Goal: Task Accomplishment & Management: Use online tool/utility

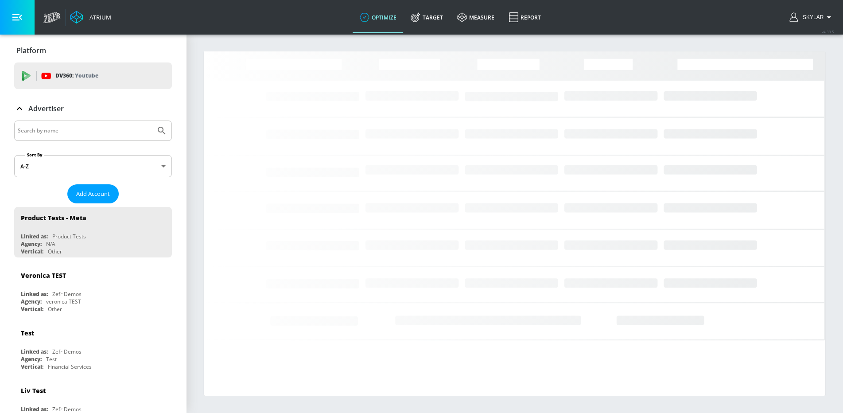
click at [81, 132] on input "Search by name" at bounding box center [85, 131] width 134 height 12
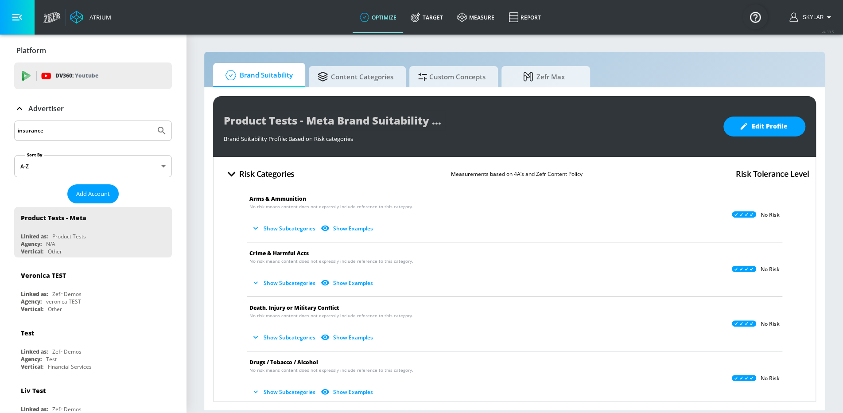
type input "insurance"
click at [164, 129] on icon "Submit Search" at bounding box center [161, 130] width 11 height 11
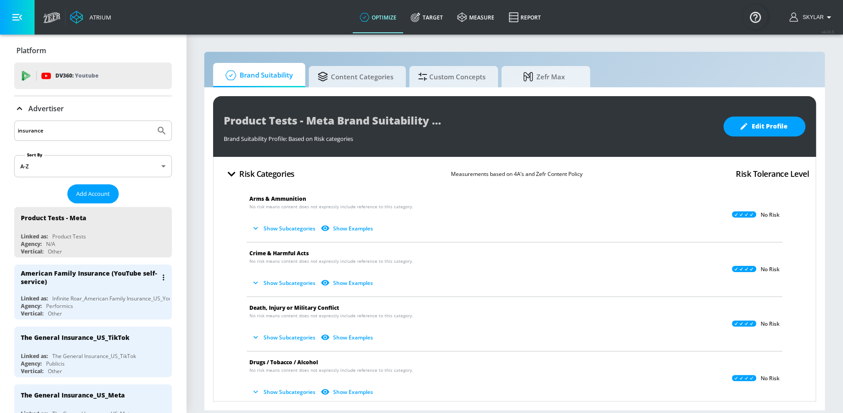
click at [87, 296] on div "Infinite Roar_American Family Insurance_US_YouTube_DV360" at bounding box center [127, 299] width 151 height 8
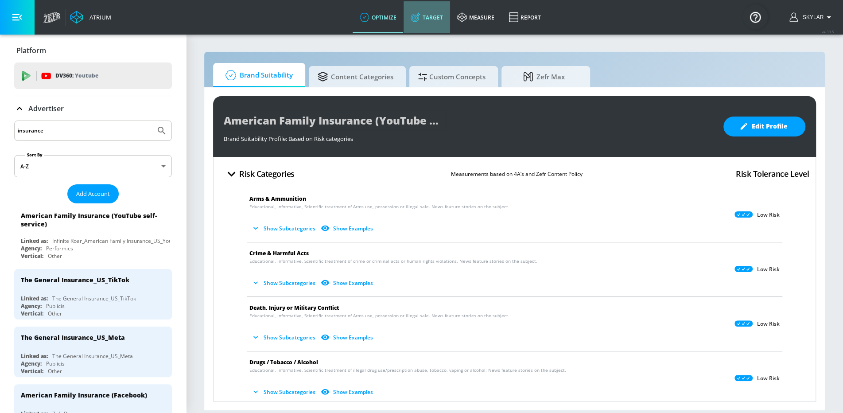
click at [438, 10] on link "Target" at bounding box center [427, 17] width 47 height 32
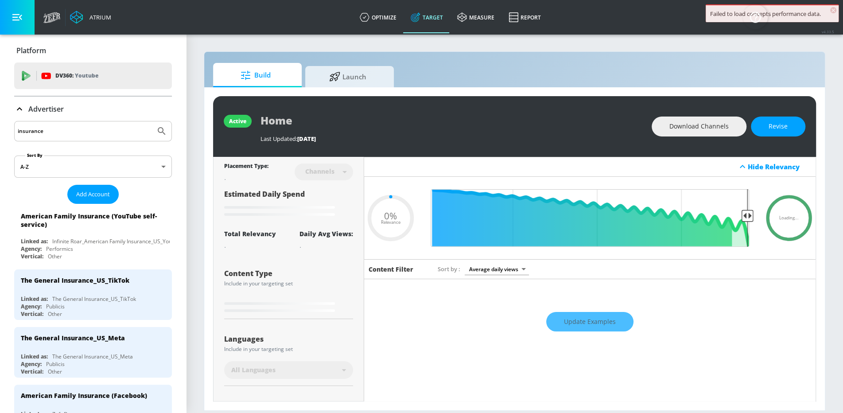
click at [19, 105] on icon at bounding box center [19, 109] width 11 height 11
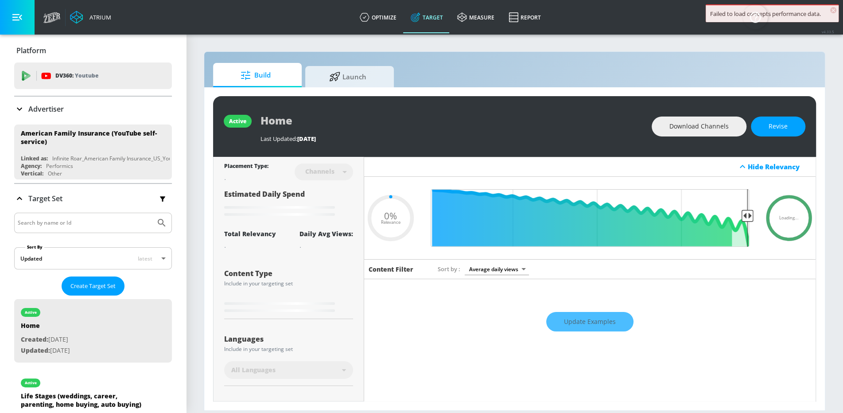
type input "0.75"
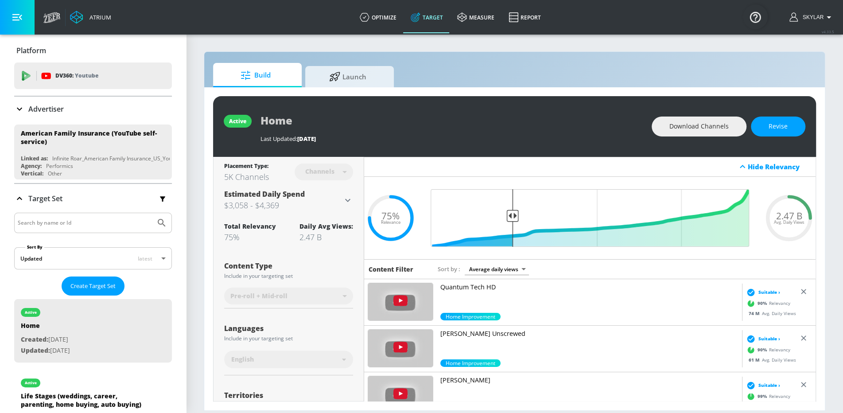
click at [17, 106] on icon at bounding box center [19, 109] width 11 height 11
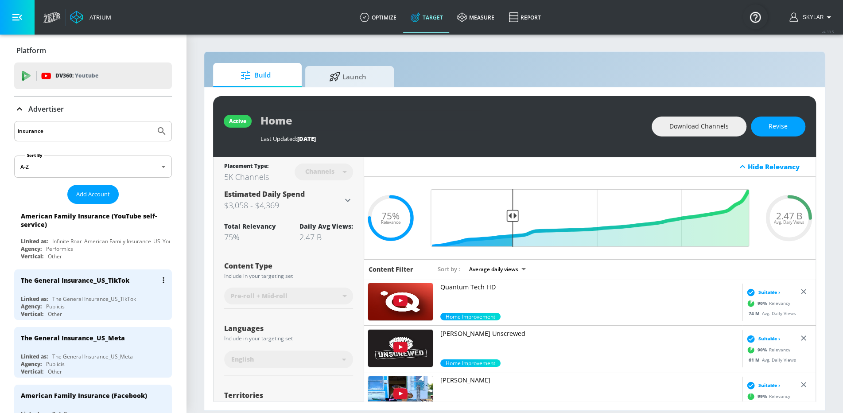
click at [76, 289] on div "The General Insurance_US_TikTok Linked as: The General Insurance_US_TikTok Agen…" at bounding box center [93, 294] width 158 height 51
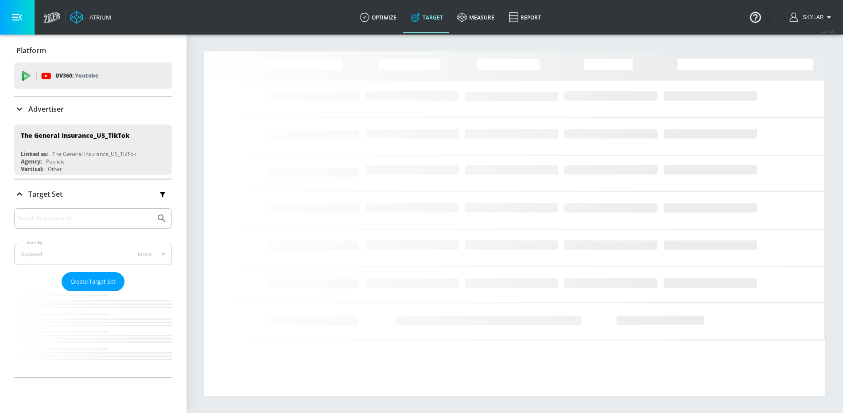
click at [19, 105] on icon at bounding box center [19, 109] width 11 height 11
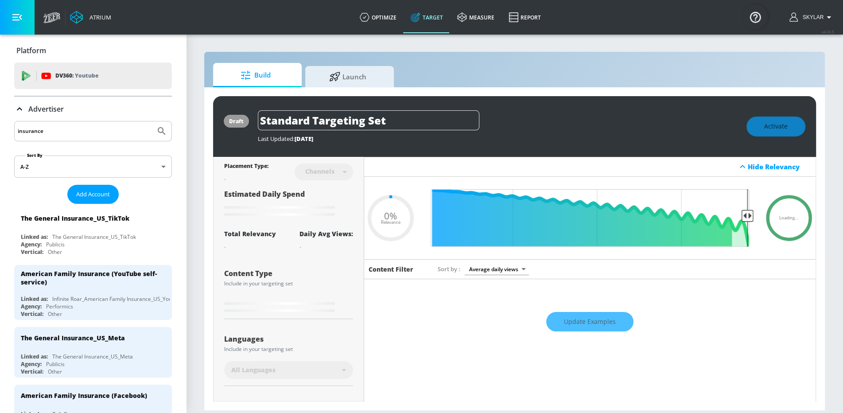
click at [19, 105] on icon at bounding box center [19, 109] width 11 height 11
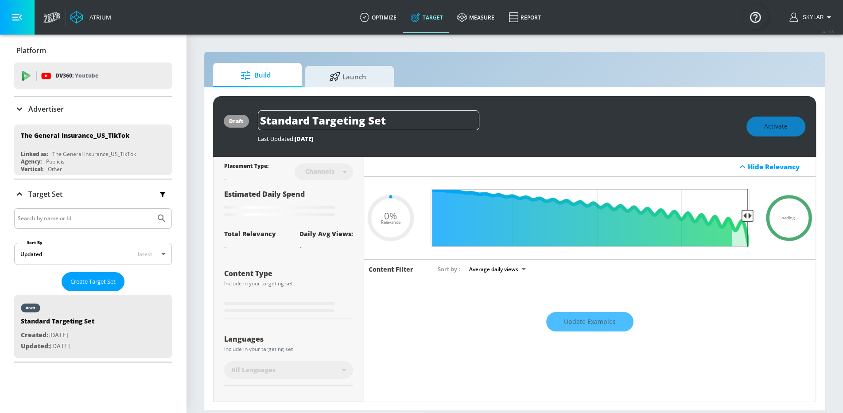
click at [18, 109] on icon at bounding box center [19, 109] width 11 height 11
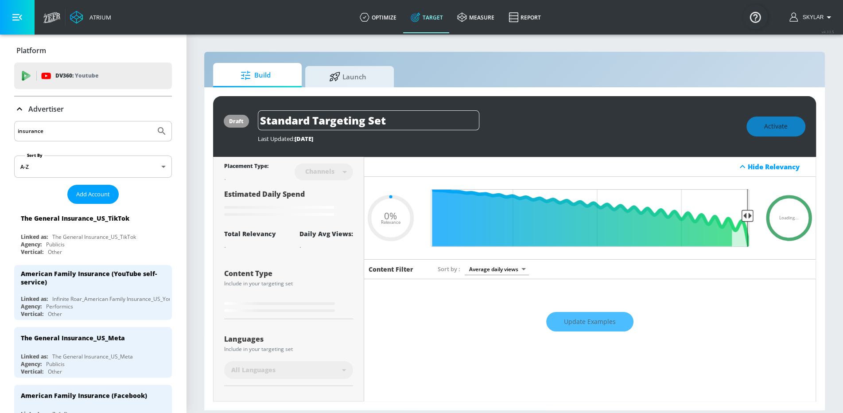
click at [18, 109] on icon at bounding box center [19, 109] width 11 height 11
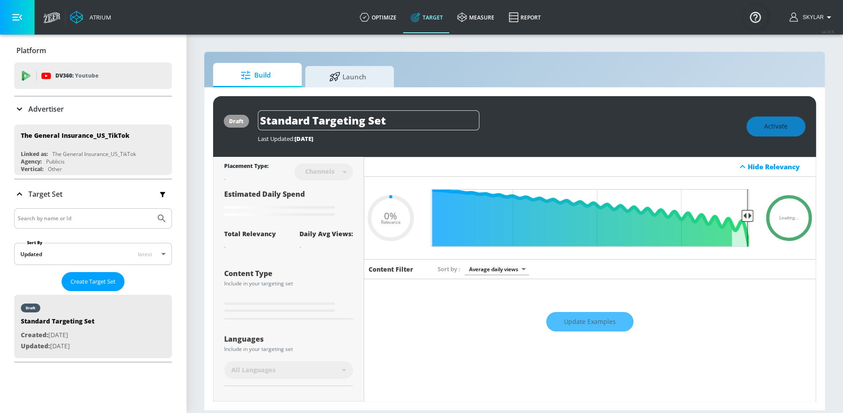
type input "0.6"
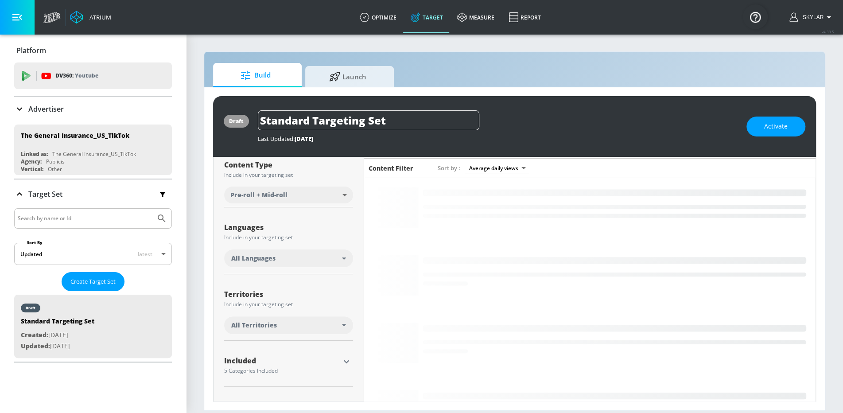
scroll to position [196, 0]
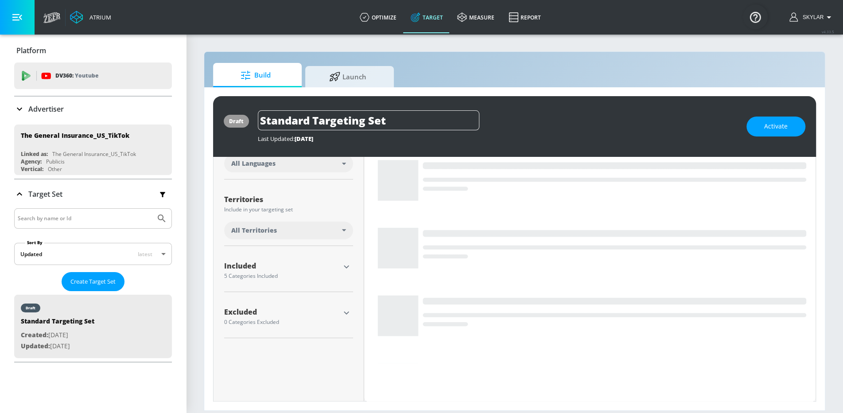
click at [346, 265] on icon "button" at bounding box center [346, 266] width 11 height 11
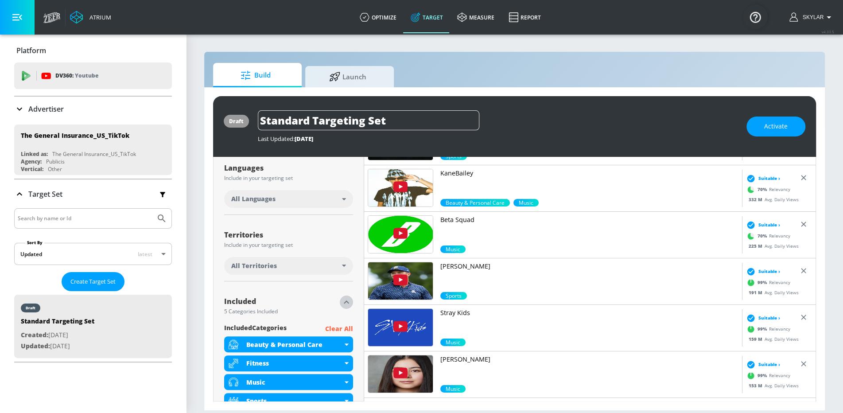
click at [345, 302] on icon "button" at bounding box center [346, 302] width 11 height 11
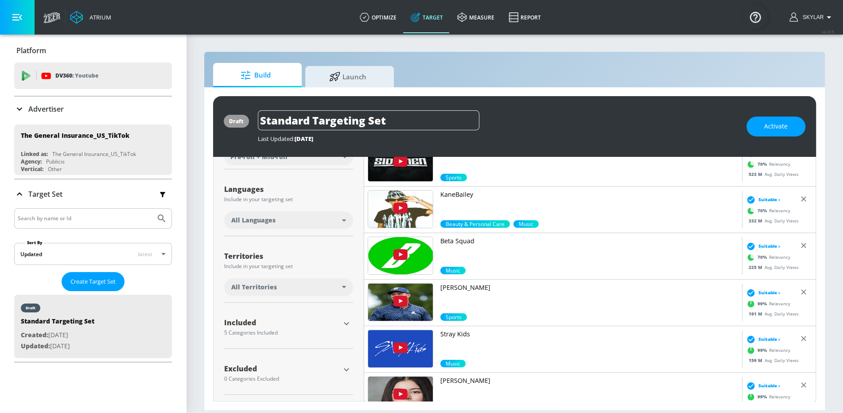
scroll to position [0, 0]
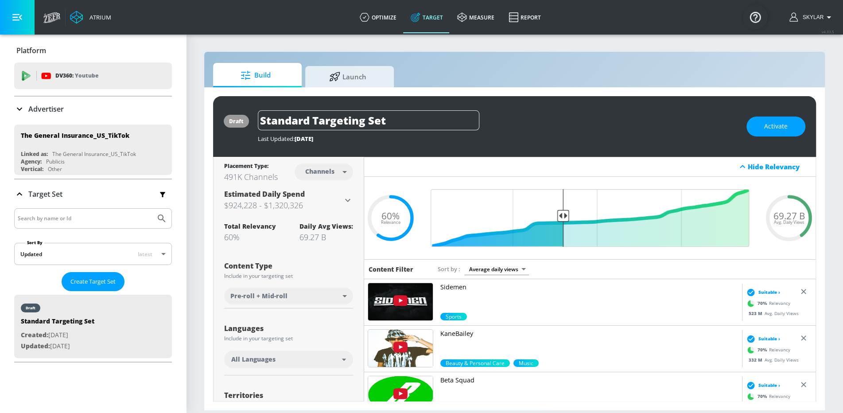
click at [19, 107] on icon at bounding box center [19, 109] width 11 height 11
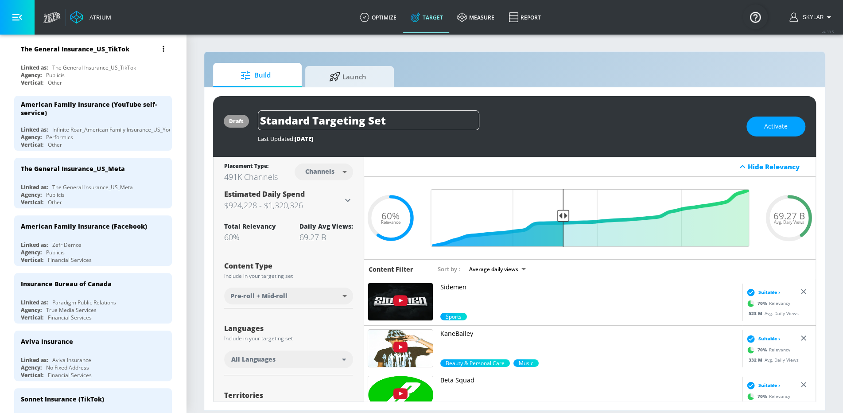
scroll to position [198, 0]
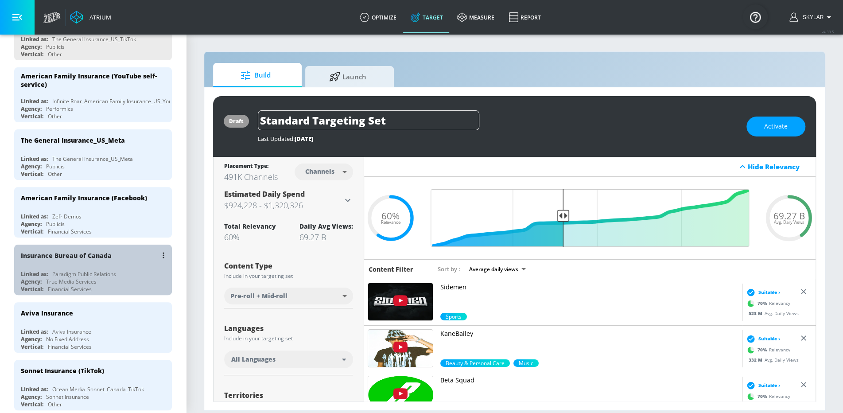
click at [93, 270] on div "Paradigm Public Relations" at bounding box center [84, 274] width 64 height 8
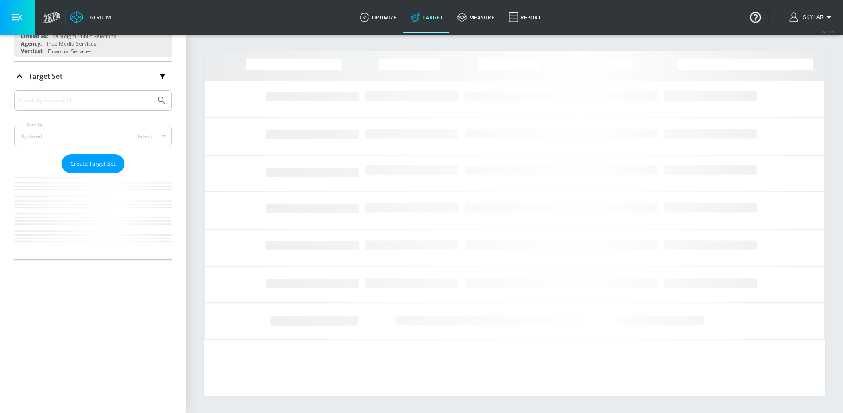
scroll to position [11, 0]
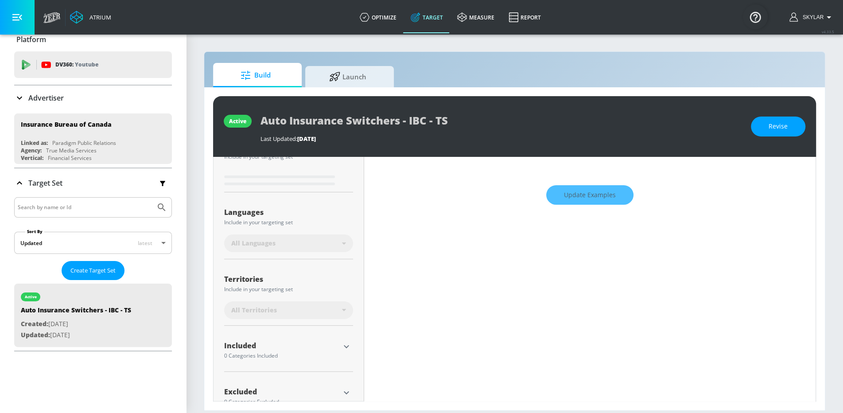
scroll to position [149, 0]
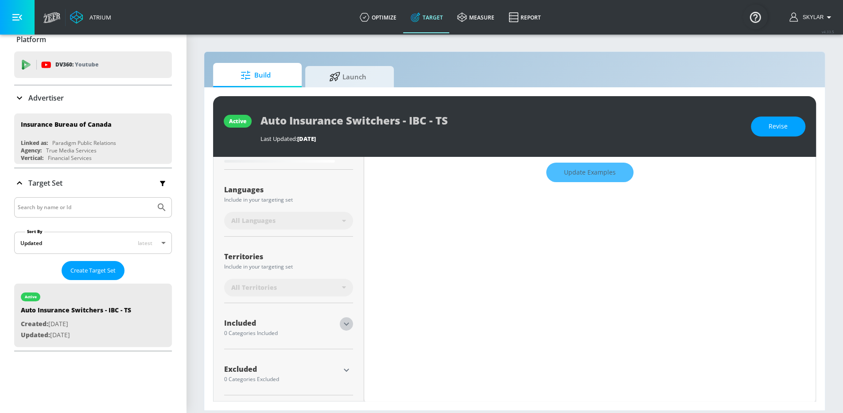
click at [346, 323] on icon "button" at bounding box center [346, 324] width 5 height 3
type input "0.05"
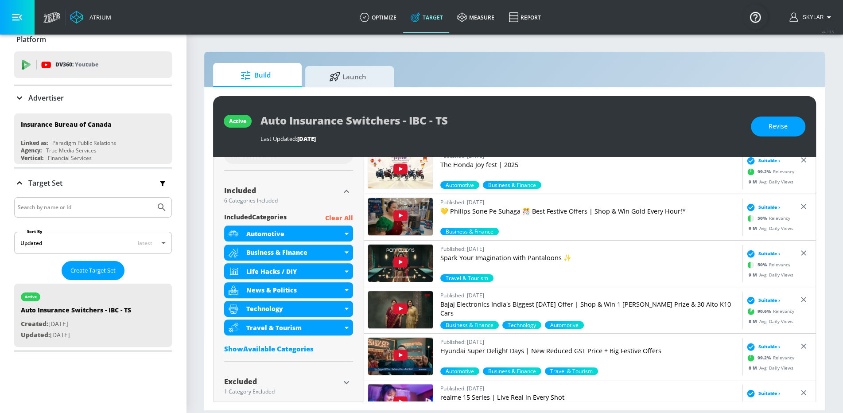
scroll to position [284, 0]
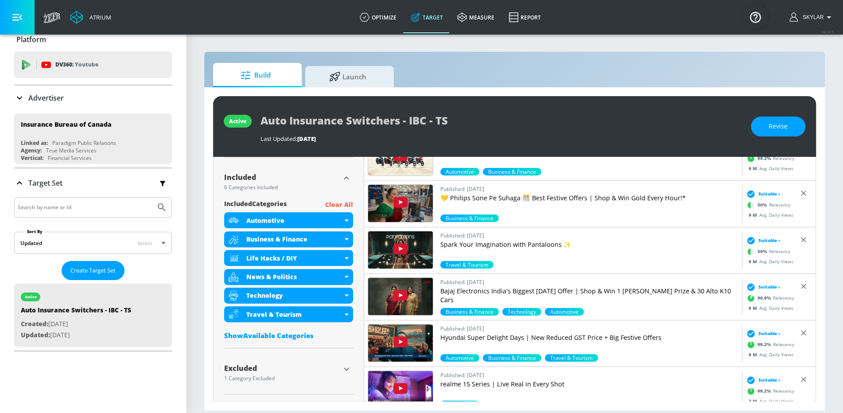
click at [287, 333] on div "Show Available Categories" at bounding box center [288, 335] width 129 height 9
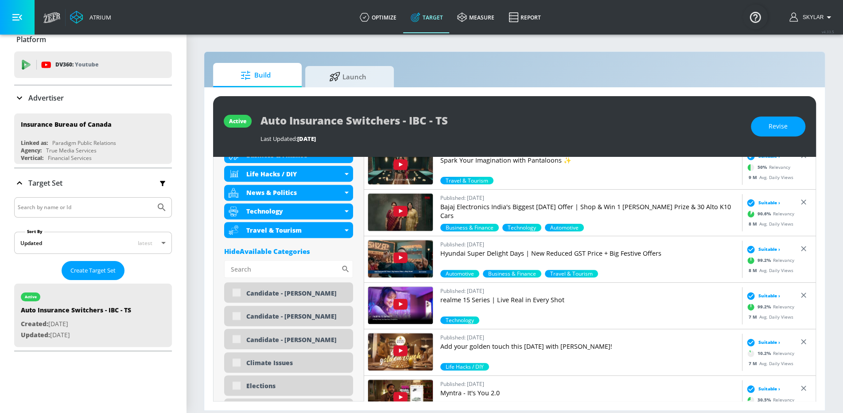
scroll to position [0, 0]
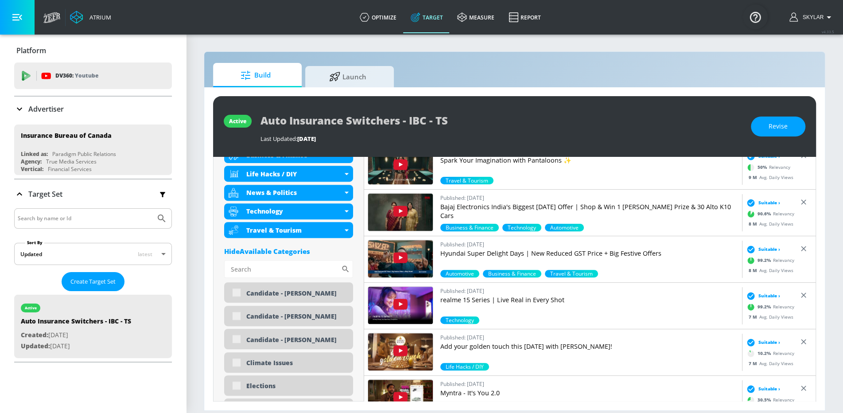
click at [22, 107] on icon at bounding box center [19, 109] width 11 height 11
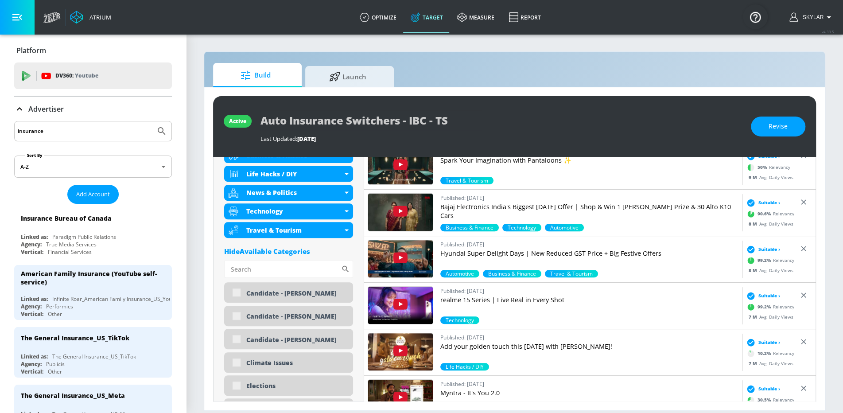
click at [66, 130] on input "insurance" at bounding box center [85, 131] width 134 height 12
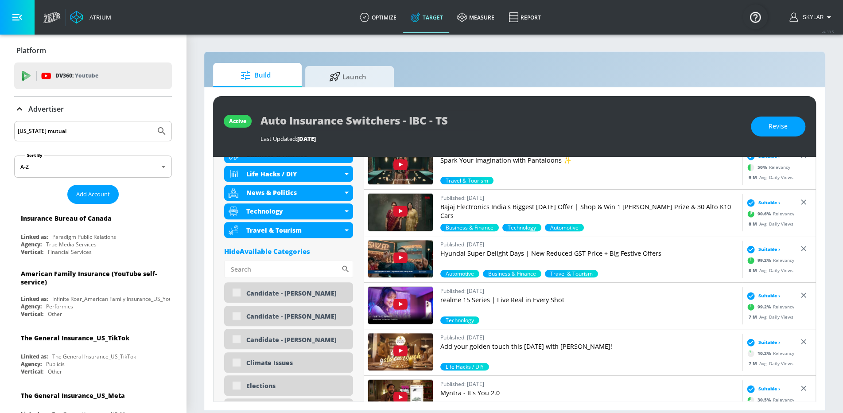
type input "[US_STATE] mutual"
click at [161, 132] on icon "Submit Search" at bounding box center [161, 131] width 11 height 11
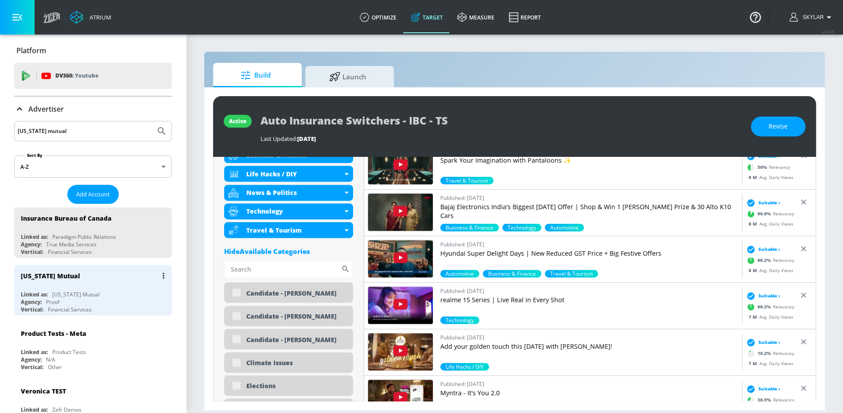
click at [84, 298] on div "Agency: Proof" at bounding box center [95, 302] width 149 height 8
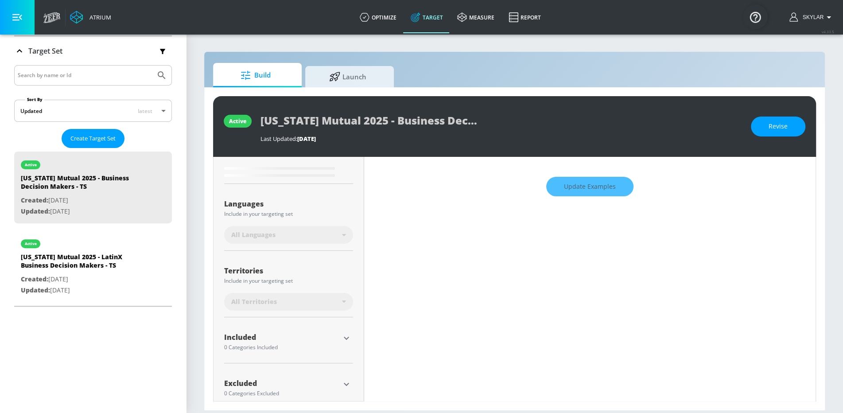
scroll to position [149, 0]
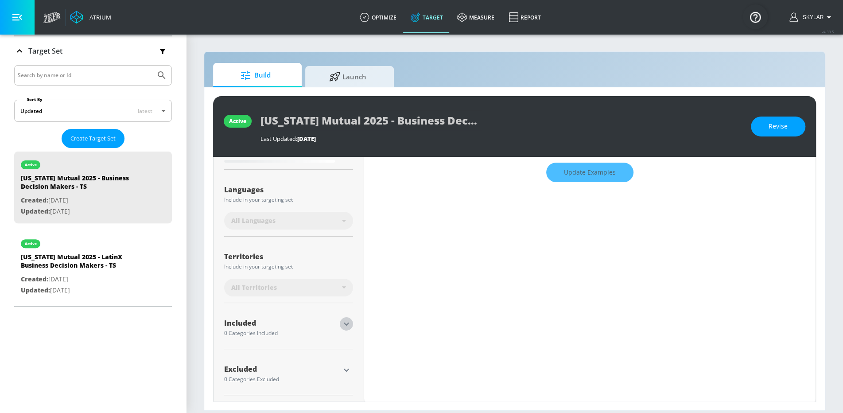
click at [347, 324] on icon "button" at bounding box center [346, 324] width 11 height 11
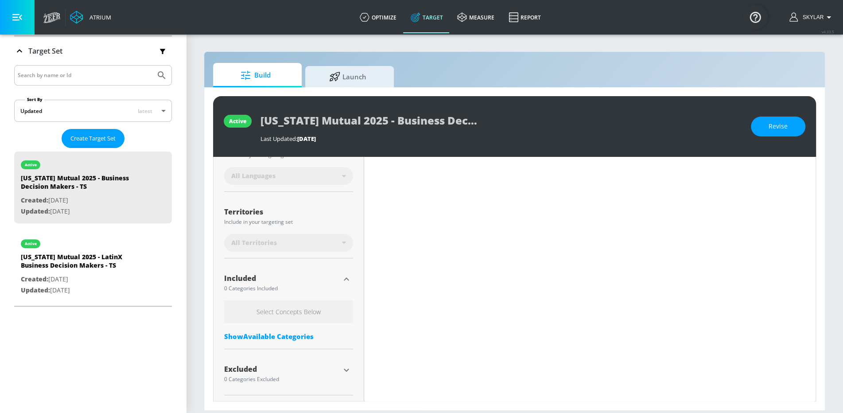
click at [285, 340] on div "Select Concepts Below Show Available Categories" at bounding box center [288, 322] width 129 height 45
click at [292, 335] on div "Show Available Categories" at bounding box center [288, 336] width 129 height 9
type input "0.4"
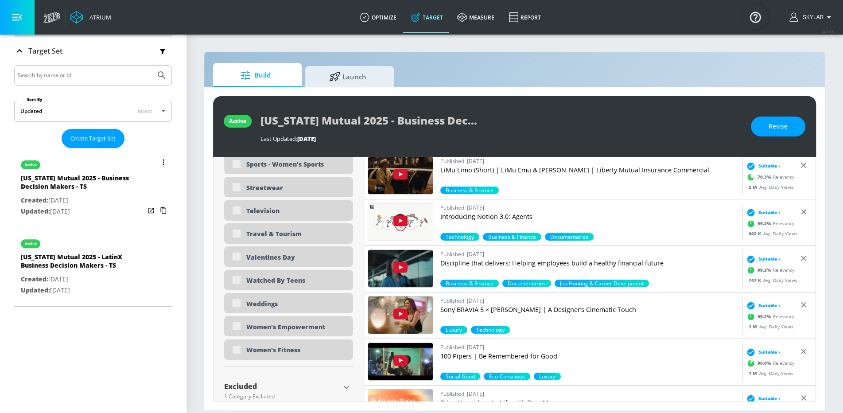
scroll to position [2640, 0]
